Goal: Transaction & Acquisition: Purchase product/service

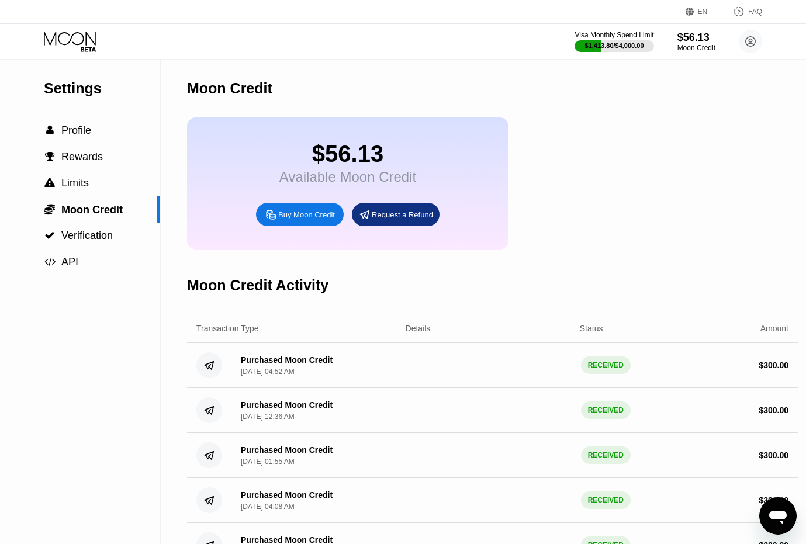
click at [327, 217] on div "Buy Moon Credit" at bounding box center [306, 215] width 57 height 10
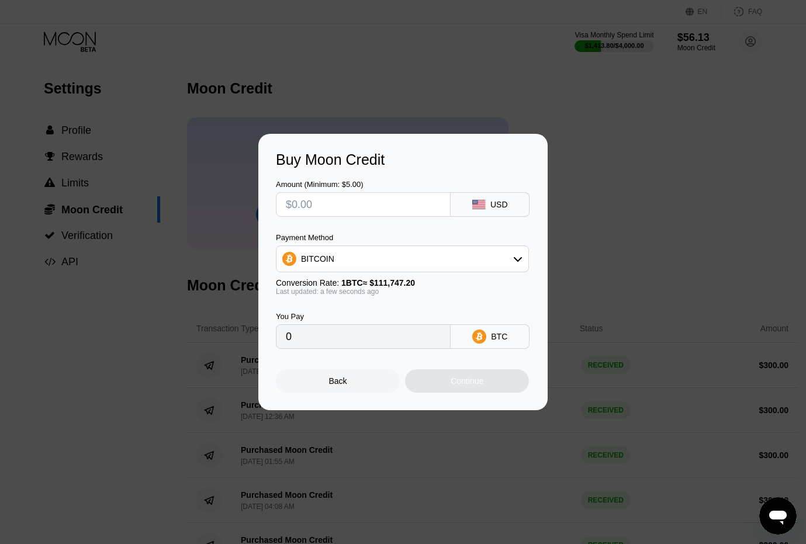
click at [371, 189] on div "Amount (Minimum: $5.00)" at bounding box center [363, 198] width 175 height 37
click at [484, 266] on div "BITCOIN" at bounding box center [403, 258] width 252 height 23
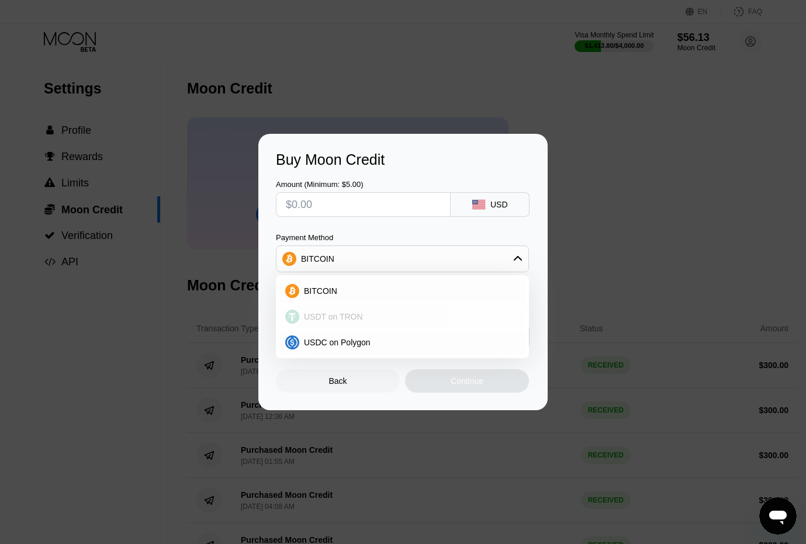
click at [421, 325] on div "USDT on TRON" at bounding box center [403, 316] width 246 height 23
type input "0.00"
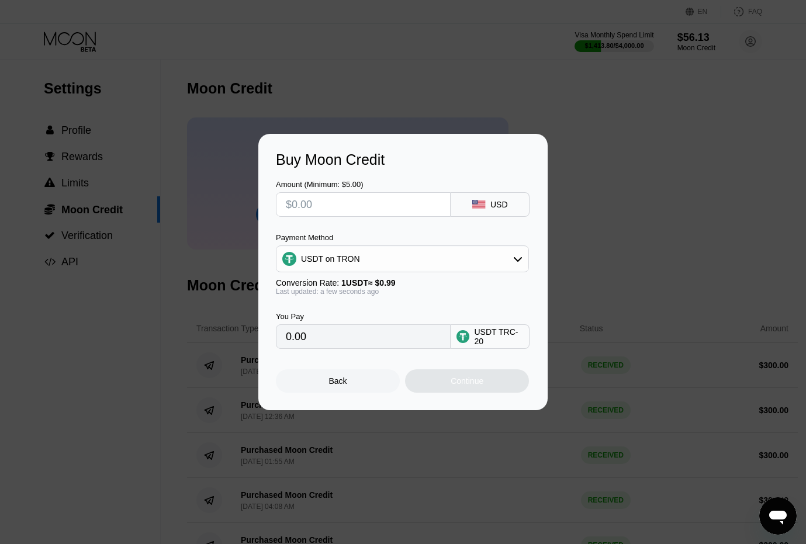
click at [350, 205] on input "text" at bounding box center [363, 204] width 155 height 23
type input "$3"
type input "3.03"
type input "$30"
type input "30.30"
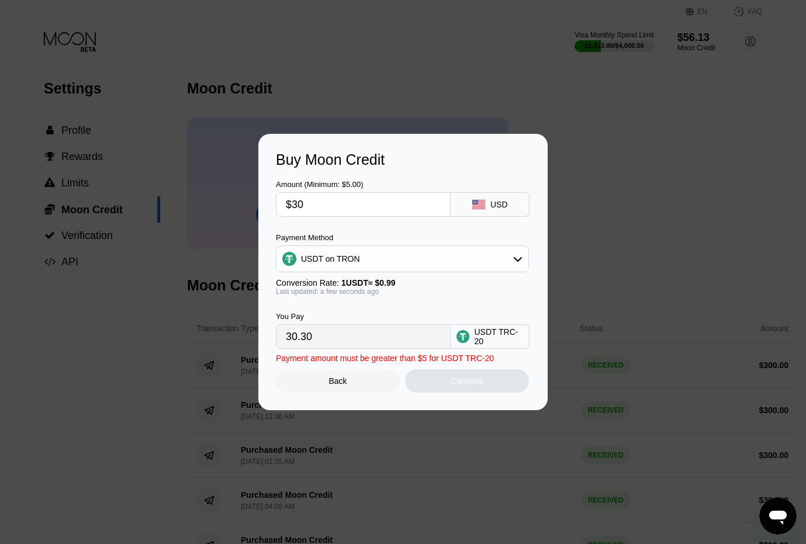
type input "$300"
type input "303.03"
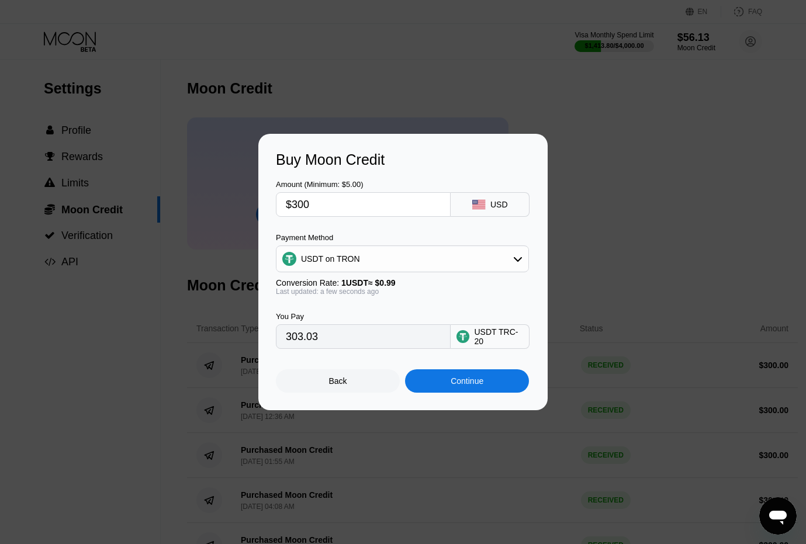
type input "$300"
click at [526, 303] on div "You Pay 303.03 USDT TRC-20" at bounding box center [403, 322] width 254 height 53
click at [458, 384] on div "Continue" at bounding box center [467, 381] width 33 height 9
click at [484, 387] on div "Continue" at bounding box center [467, 381] width 124 height 23
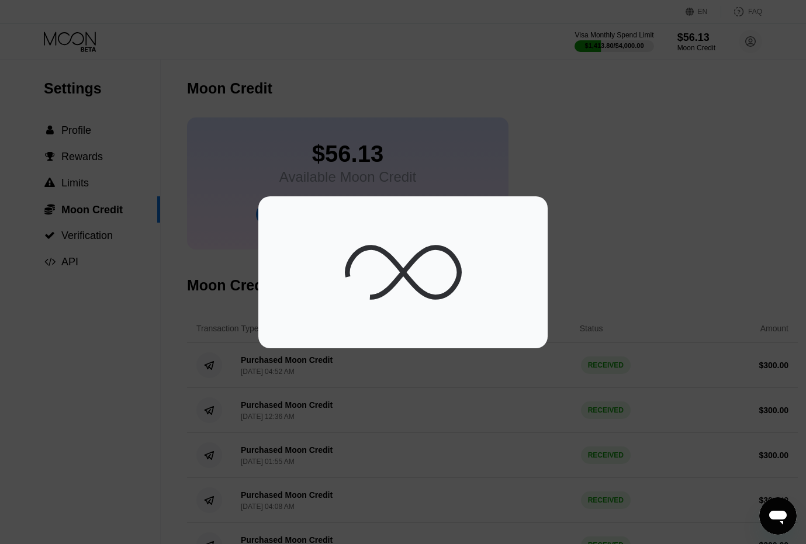
click at [483, 251] on div at bounding box center [403, 272] width 254 height 117
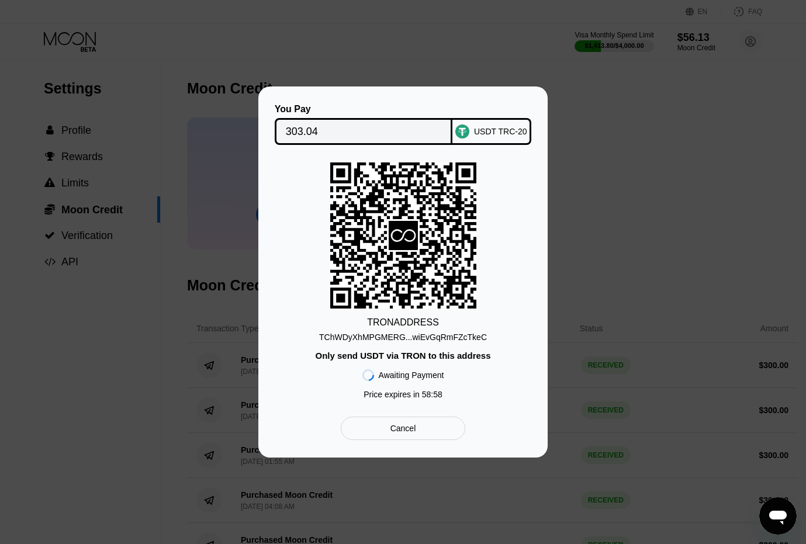
click at [471, 337] on div "TChWDyXhMPGMERG...wiEvGqRmFZcTkeC" at bounding box center [403, 337] width 168 height 9
click at [470, 340] on div "TChWDyXhMPGMERG...wiEvGqRmFZcTkeC" at bounding box center [403, 337] width 168 height 9
click at [378, 120] on input "303.04" at bounding box center [364, 131] width 156 height 23
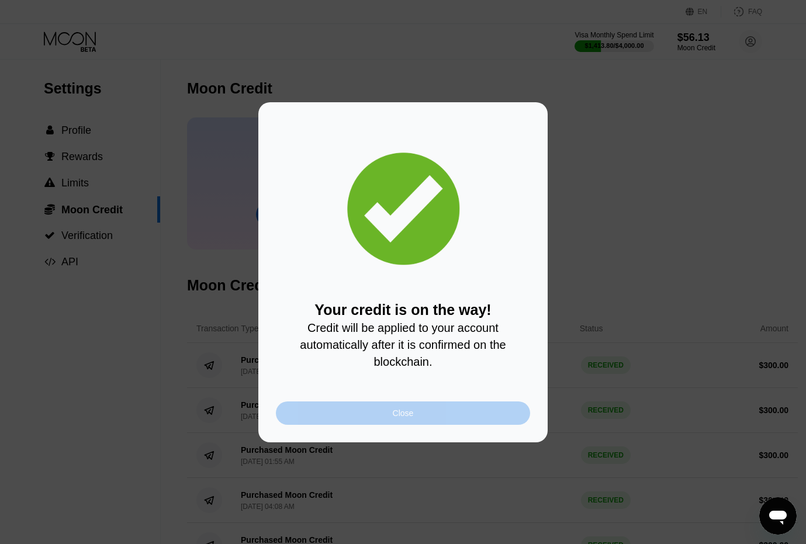
click at [381, 411] on div "Close" at bounding box center [403, 413] width 254 height 23
